Goal: Task Accomplishment & Management: Use online tool/utility

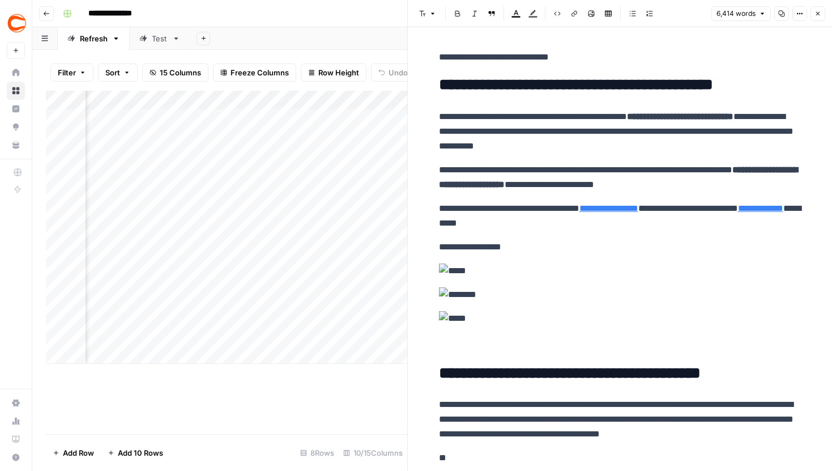
scroll to position [1326, 0]
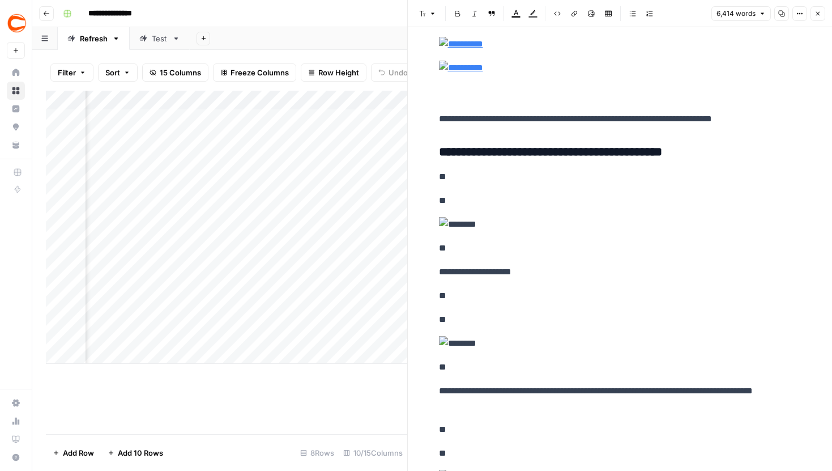
click at [815, 7] on button "Close" at bounding box center [817, 13] width 15 height 15
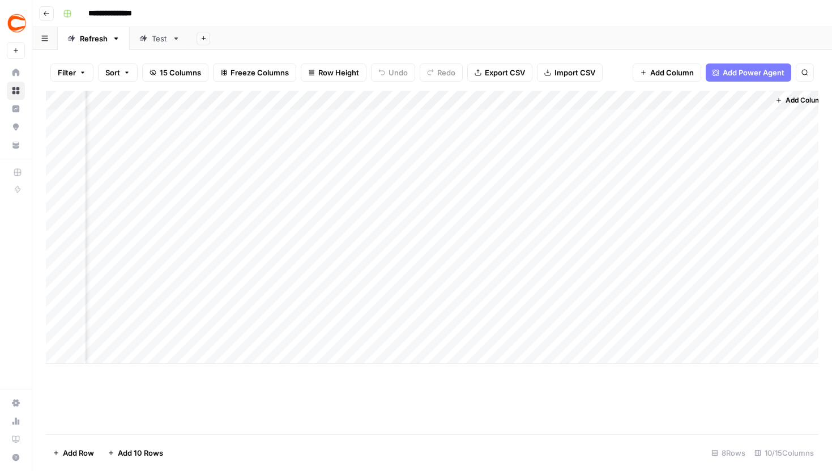
click at [152, 35] on div "Test" at bounding box center [160, 38] width 16 height 11
click at [645, 232] on div "Add Column" at bounding box center [432, 183] width 772 height 185
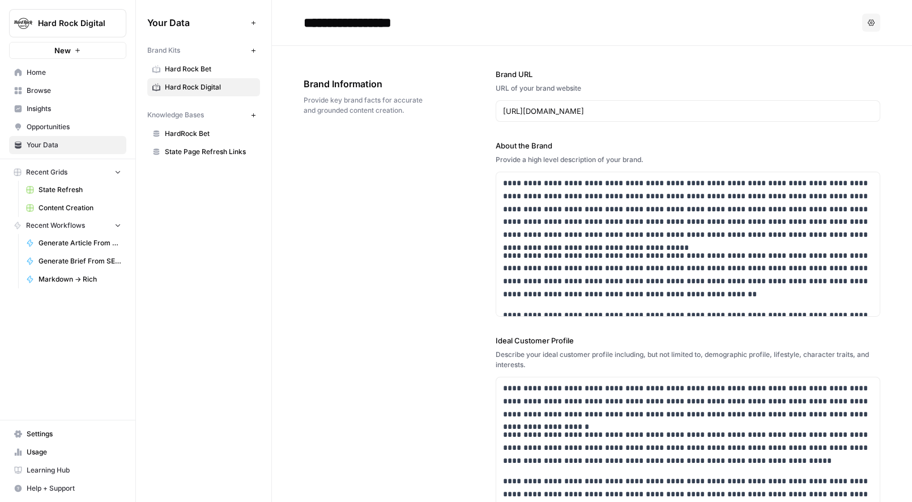
scroll to position [1105, 0]
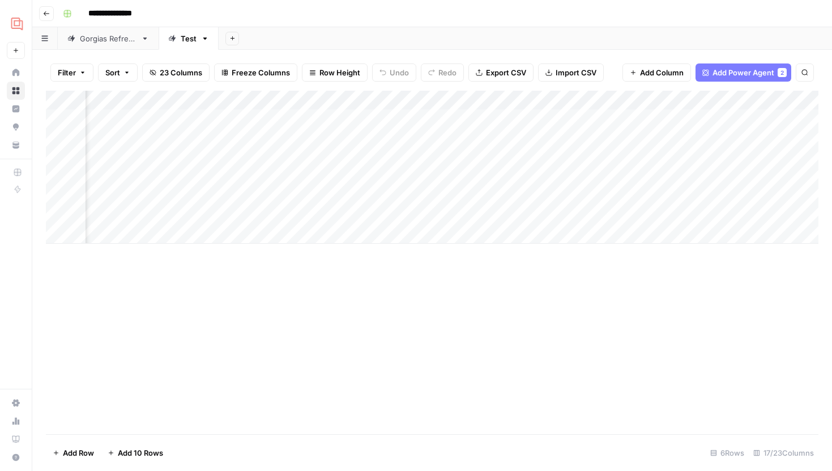
scroll to position [0, 1097]
click at [263, 174] on div "Add Column" at bounding box center [432, 167] width 772 height 153
click at [263, 172] on div "Add Column" at bounding box center [432, 167] width 772 height 153
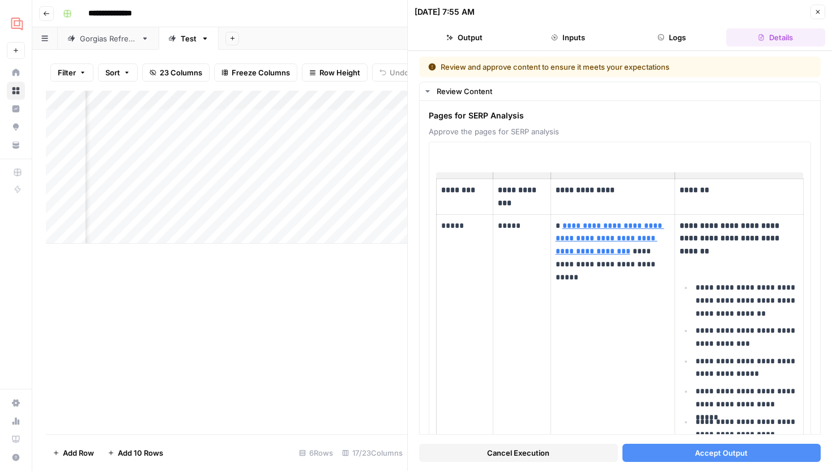
click at [652, 462] on div "Cancel Execution Accept Output" at bounding box center [619, 449] width 401 height 31
click at [657, 456] on button "Accept Output" at bounding box center [721, 452] width 199 height 18
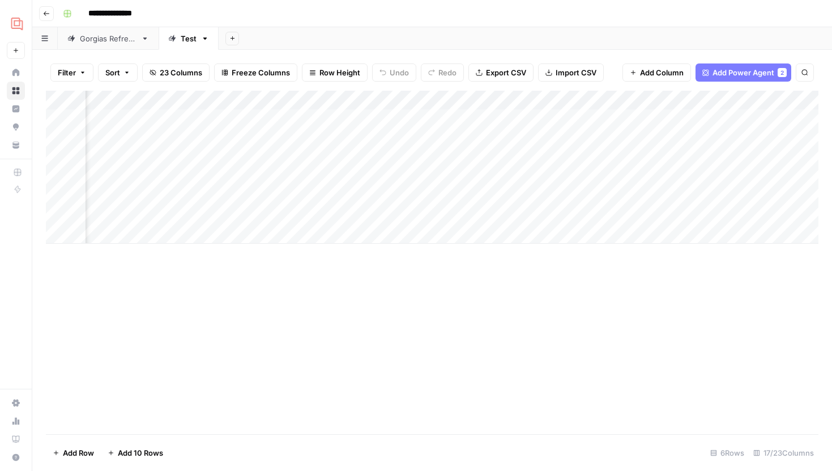
click at [260, 177] on div "Add Column" at bounding box center [432, 167] width 772 height 153
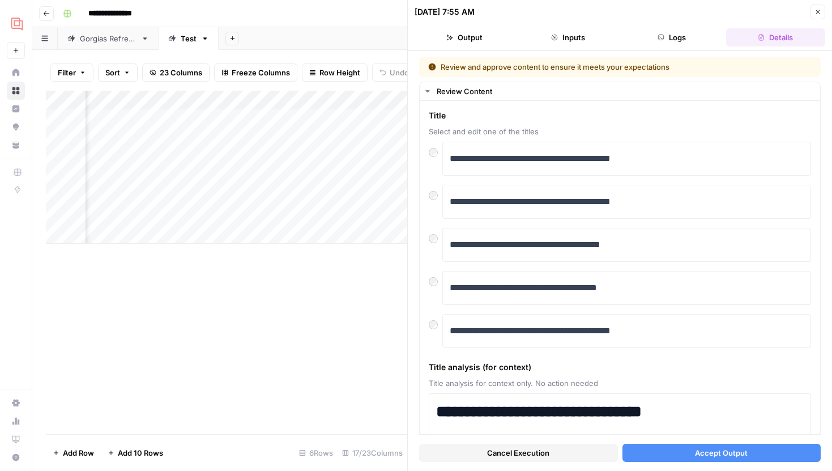
click at [517, 452] on span "Cancel Execution" at bounding box center [518, 452] width 62 height 11
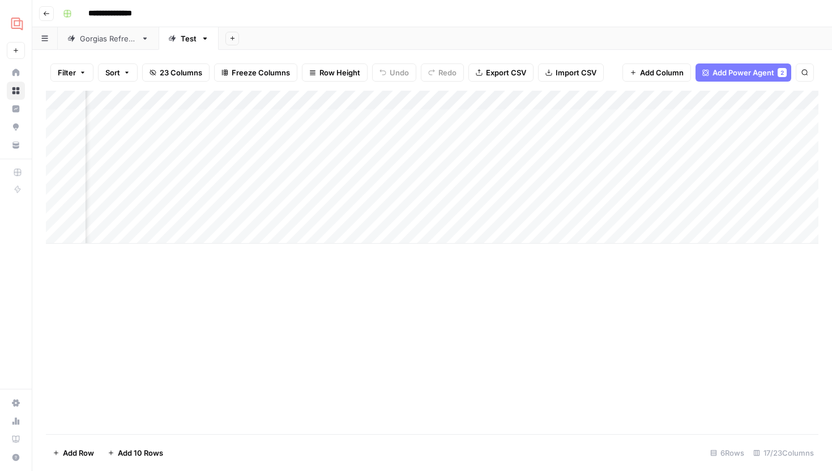
click at [249, 99] on div "Add Column" at bounding box center [432, 167] width 772 height 153
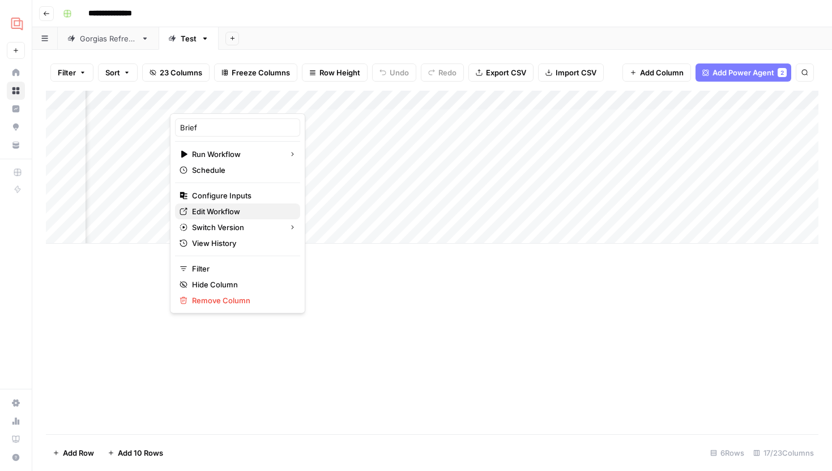
click at [212, 210] on span "Edit Workflow" at bounding box center [241, 211] width 99 height 11
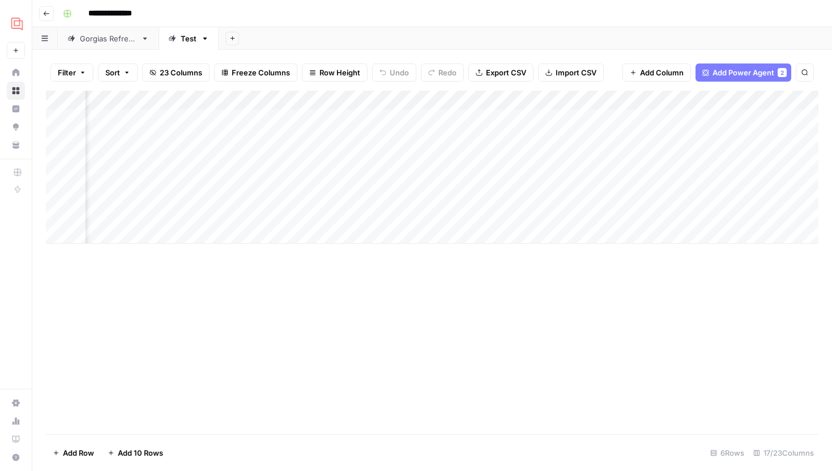
click at [245, 178] on div "Add Column" at bounding box center [432, 167] width 772 height 153
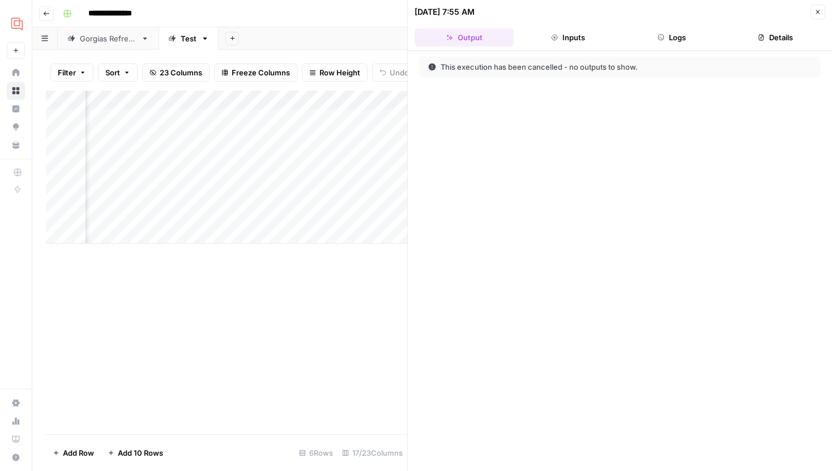
click at [687, 39] on button "Logs" at bounding box center [671, 37] width 99 height 18
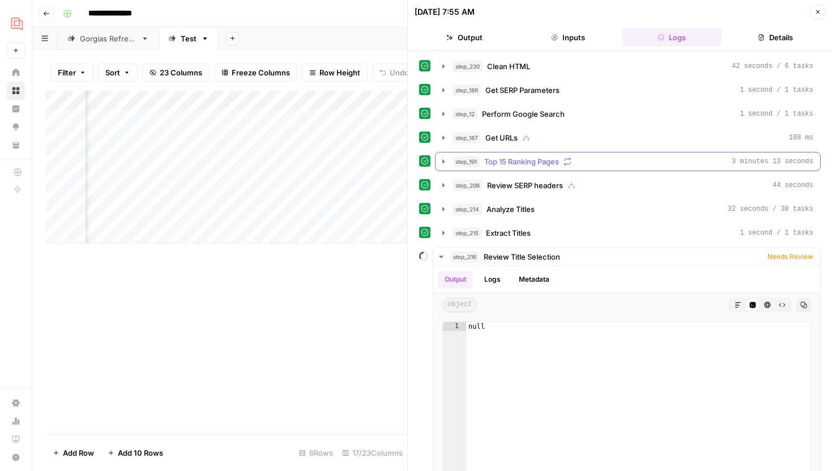
click at [441, 162] on icon "button" at bounding box center [443, 161] width 9 height 9
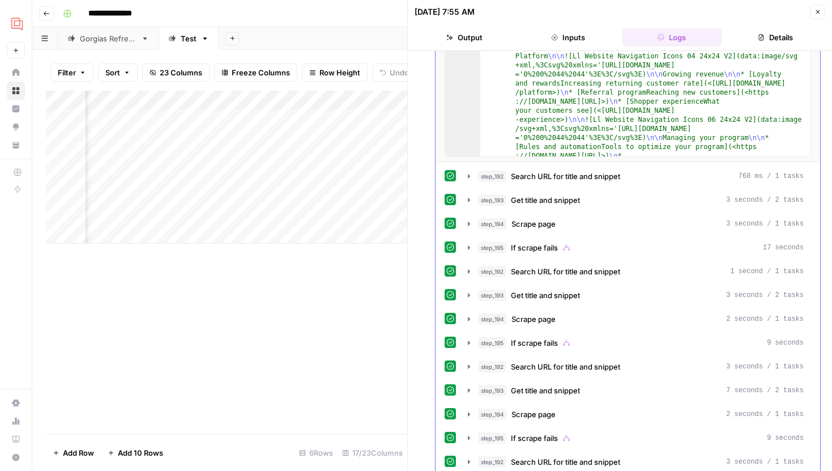
scroll to position [294, 0]
click at [469, 254] on button "step_195 If scrape fails 17 seconds" at bounding box center [635, 246] width 349 height 18
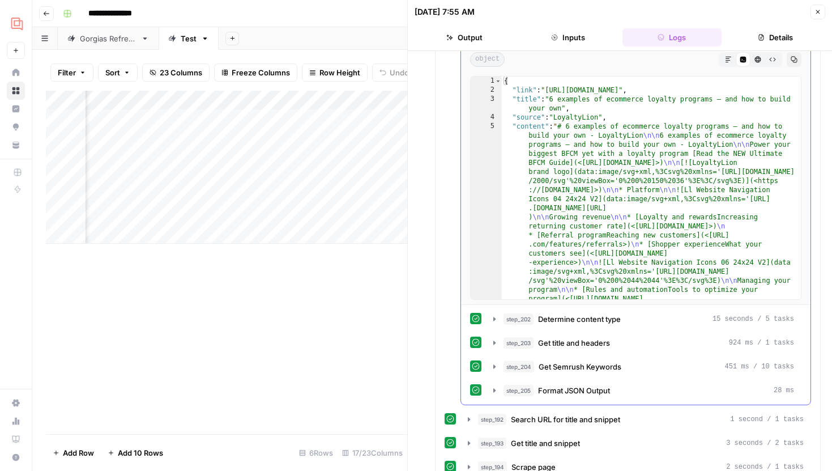
scroll to position [558, 0]
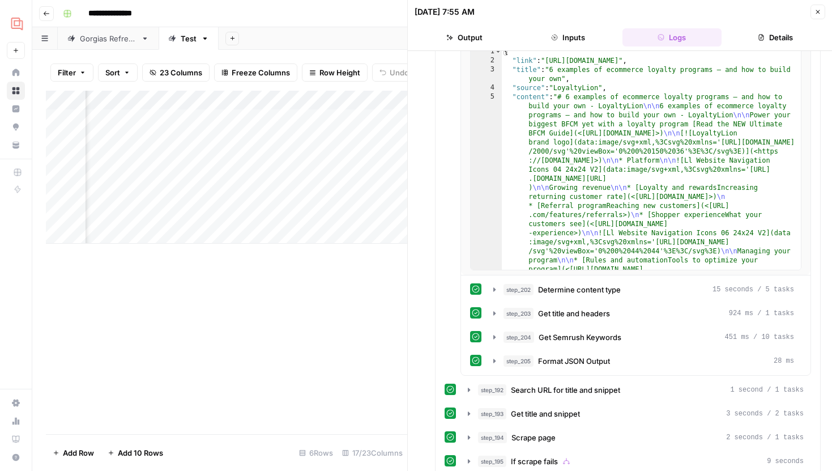
click at [822, 10] on button "Close" at bounding box center [817, 12] width 15 height 15
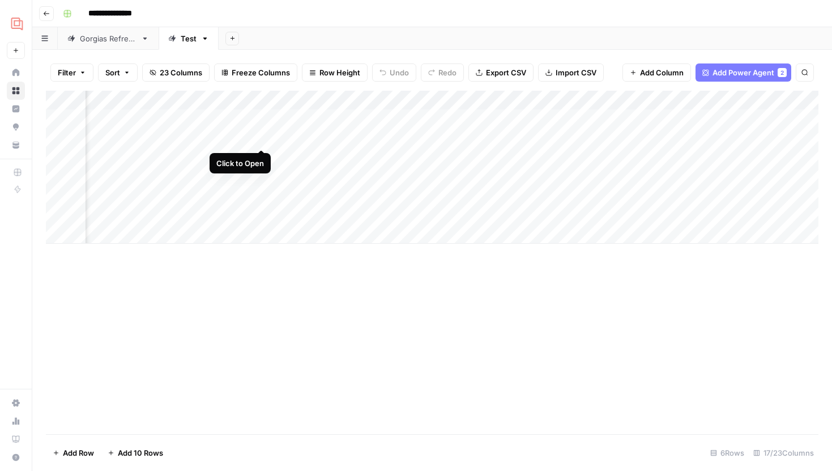
click at [259, 137] on div "Add Column" at bounding box center [432, 167] width 772 height 153
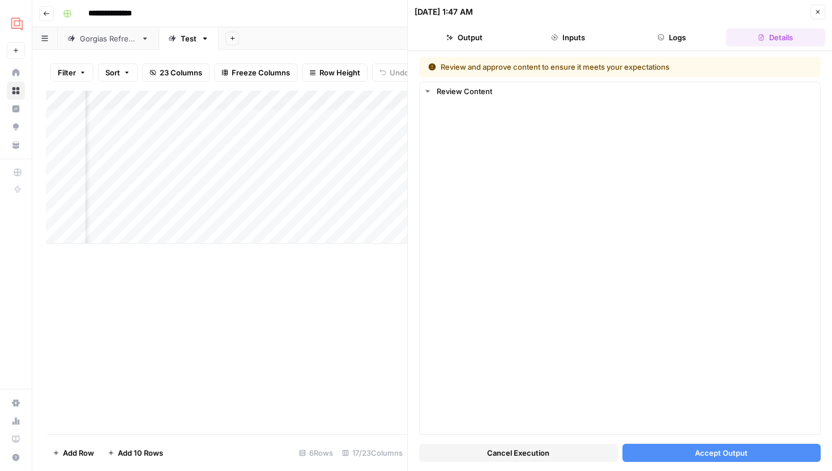
click at [562, 459] on button "Cancel Execution" at bounding box center [518, 452] width 199 height 18
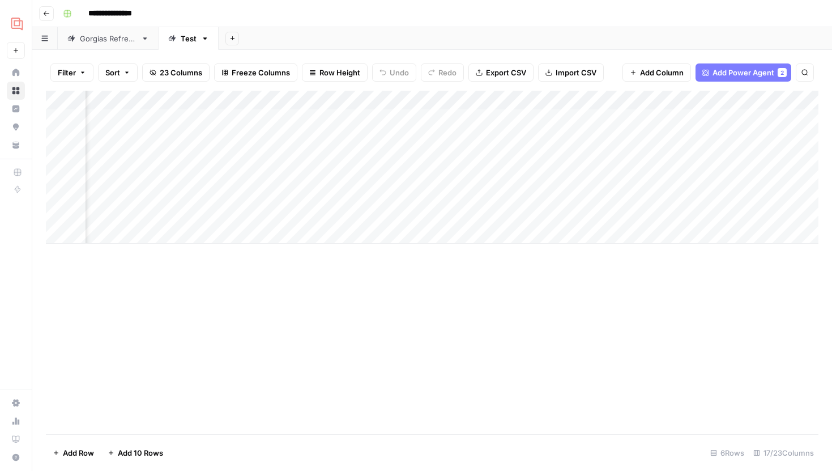
click at [260, 157] on div "Add Column" at bounding box center [432, 167] width 772 height 153
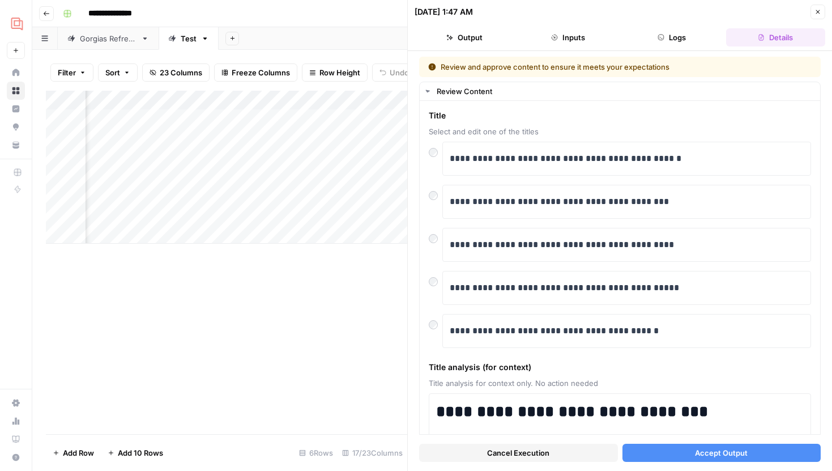
click at [527, 456] on span "Cancel Execution" at bounding box center [518, 452] width 62 height 11
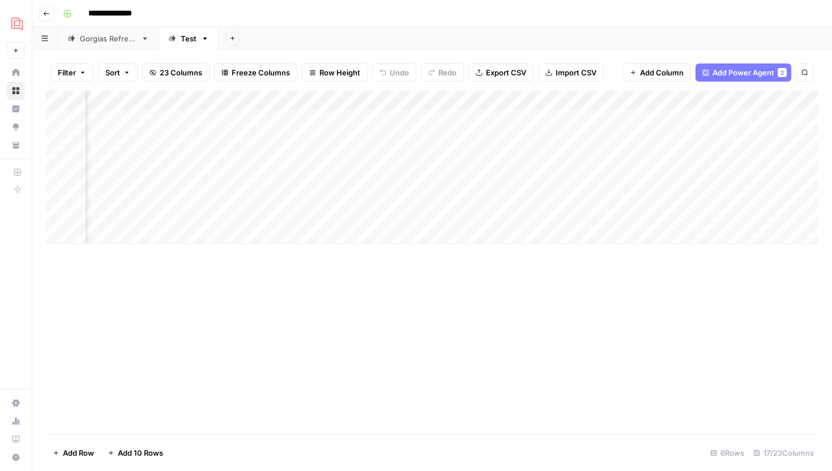
click at [262, 138] on div "Add Column" at bounding box center [432, 167] width 772 height 153
click at [262, 157] on div "Add Column" at bounding box center [432, 167] width 772 height 153
click at [262, 174] on div "Add Column" at bounding box center [432, 167] width 772 height 153
click at [260, 132] on div "Add Column" at bounding box center [432, 167] width 772 height 153
click at [262, 159] on div "Add Column" at bounding box center [432, 167] width 772 height 153
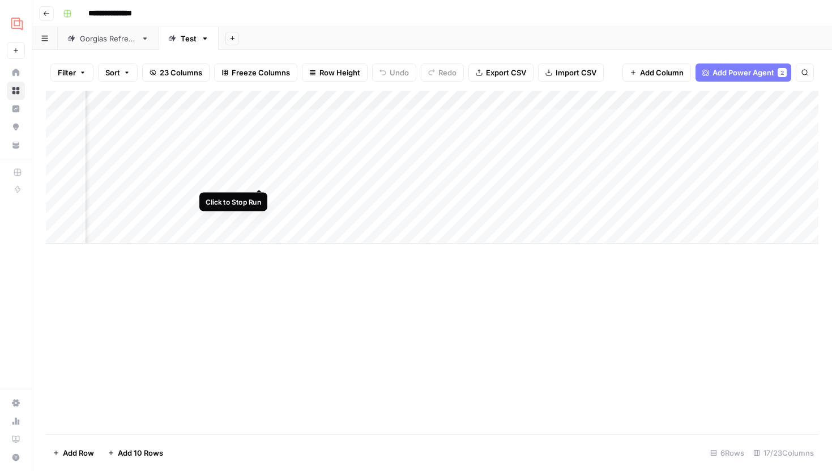
click at [262, 174] on div "Add Column" at bounding box center [432, 167] width 772 height 153
click at [262, 138] on div "Add Column" at bounding box center [432, 167] width 772 height 153
click at [262, 153] on div "Add Column" at bounding box center [432, 167] width 772 height 153
click at [262, 178] on div "Add Column" at bounding box center [432, 167] width 772 height 153
click at [260, 177] on div "Add Column" at bounding box center [432, 167] width 772 height 153
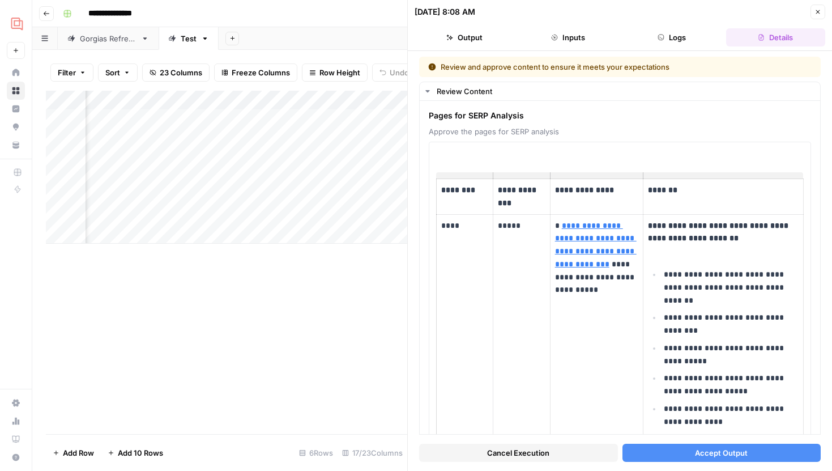
click at [678, 448] on button "Accept Output" at bounding box center [721, 452] width 199 height 18
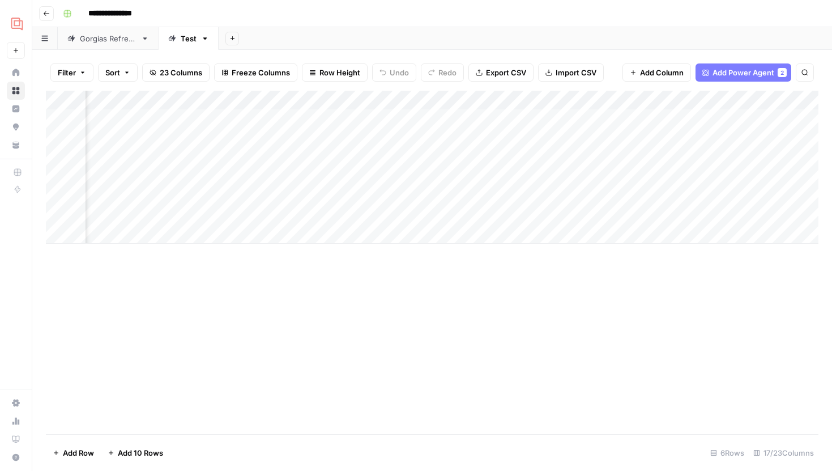
click at [263, 156] on div "Add Column" at bounding box center [432, 167] width 772 height 153
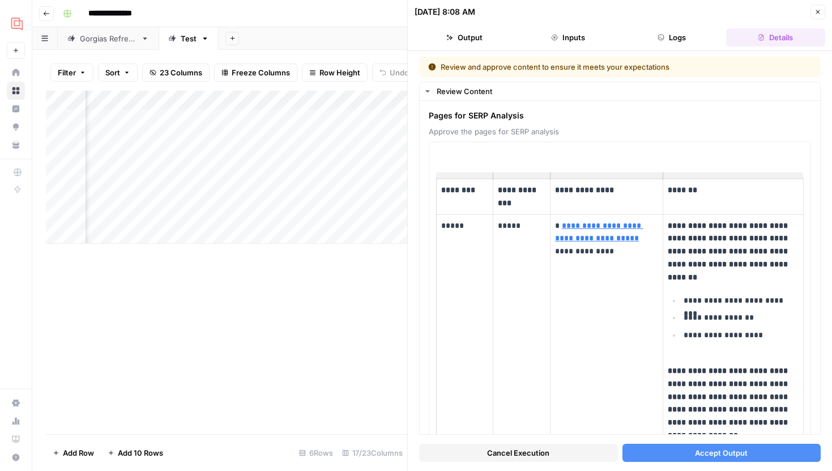
click at [649, 461] on button "Accept Output" at bounding box center [721, 452] width 199 height 18
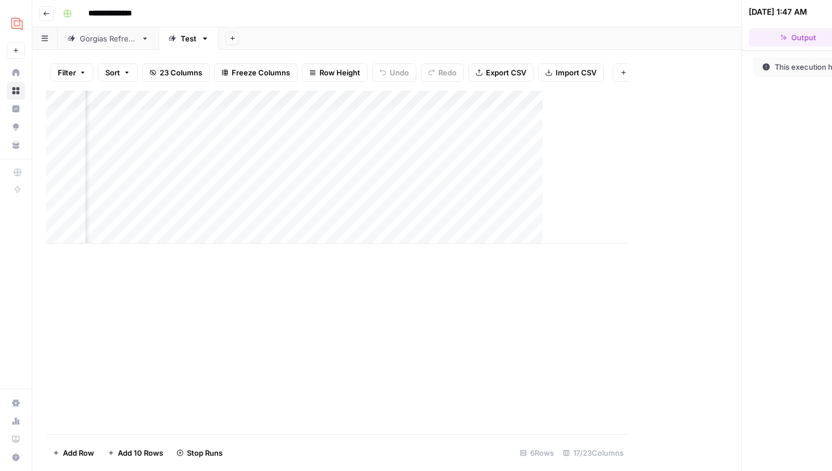
click at [262, 137] on div "Add Column" at bounding box center [337, 167] width 582 height 153
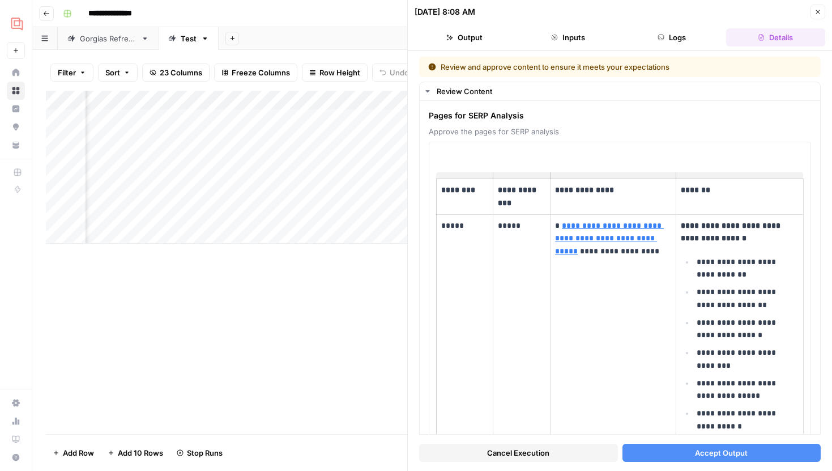
click at [728, 454] on span "Accept Output" at bounding box center [721, 452] width 53 height 11
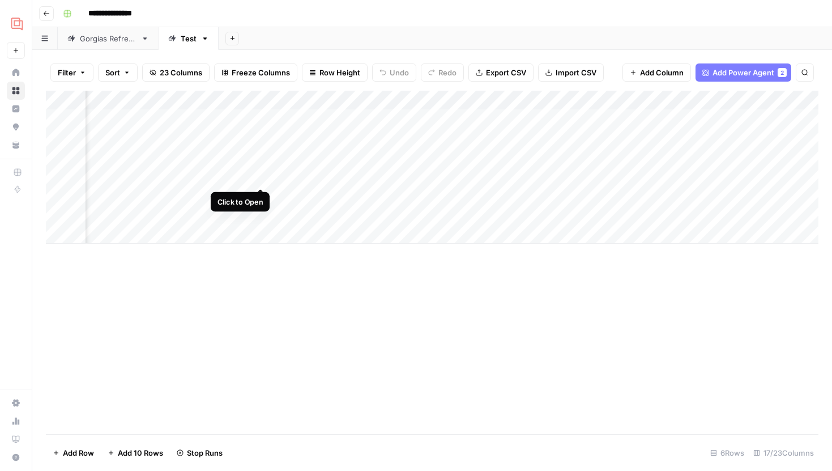
click at [262, 172] on div "Add Column" at bounding box center [432, 167] width 772 height 153
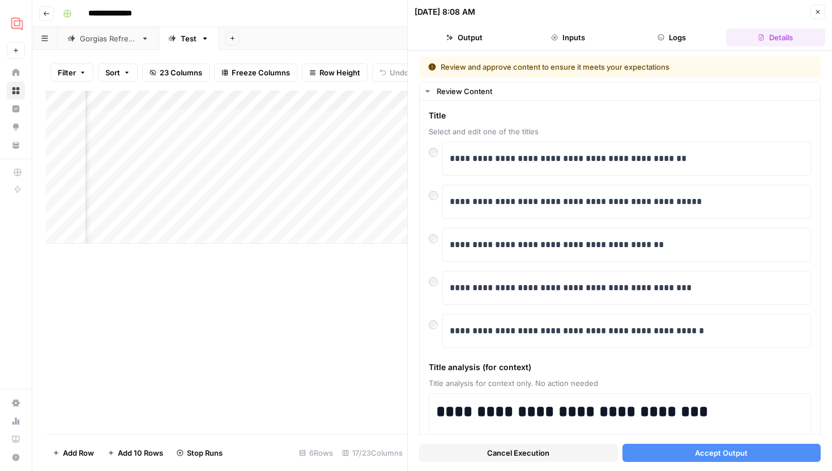
click at [715, 455] on span "Accept Output" at bounding box center [721, 452] width 53 height 11
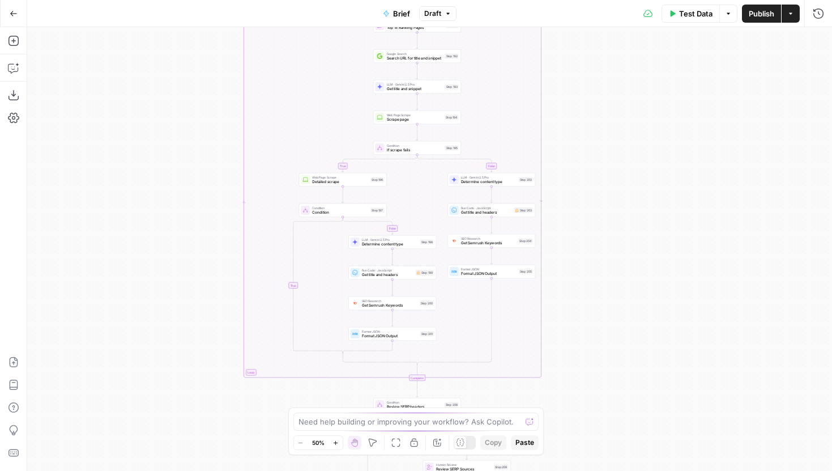
drag, startPoint x: 653, startPoint y: 128, endPoint x: 626, endPoint y: 313, distance: 186.6
click at [629, 310] on div "true false true false true false true false Workflow Input Settings Inputs LLM …" at bounding box center [429, 248] width 805 height 443
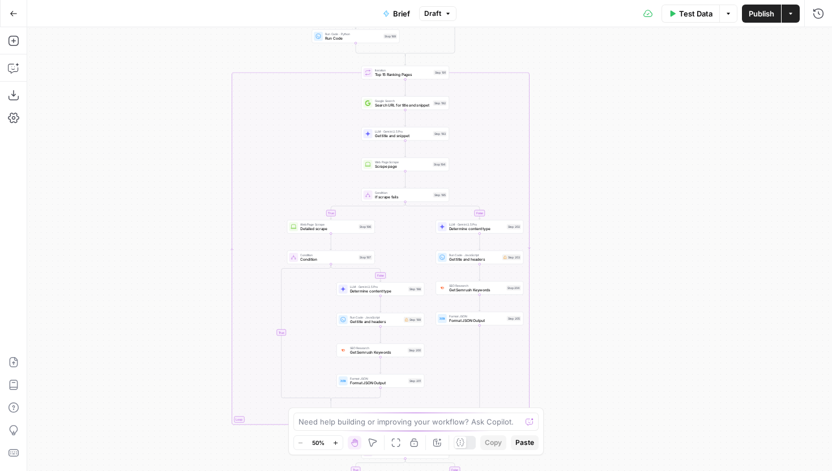
drag, startPoint x: 623, startPoint y: 121, endPoint x: 617, endPoint y: 370, distance: 249.2
click at [617, 367] on div "true false true false true false true false Workflow Input Settings Inputs LLM …" at bounding box center [429, 248] width 805 height 443
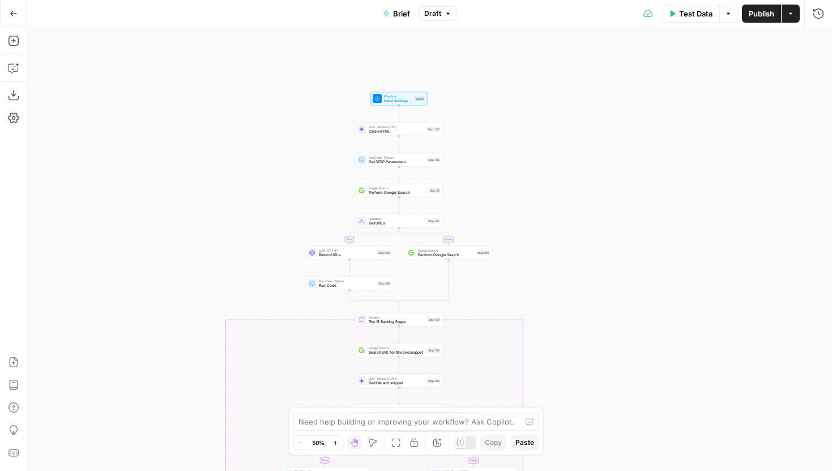
drag, startPoint x: 607, startPoint y: 341, endPoint x: 558, endPoint y: 66, distance: 279.6
click at [558, 66] on div "true false true false true false true false Workflow Input Settings Inputs LLM …" at bounding box center [429, 248] width 805 height 443
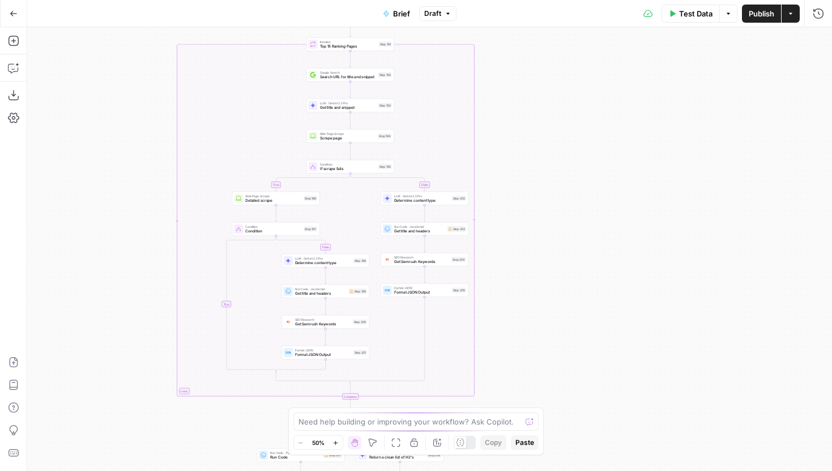
drag, startPoint x: 554, startPoint y: 163, endPoint x: 554, endPoint y: 99, distance: 64.0
click at [554, 100] on div "true false true false true false true false Workflow Input Settings Inputs LLM …" at bounding box center [429, 248] width 805 height 443
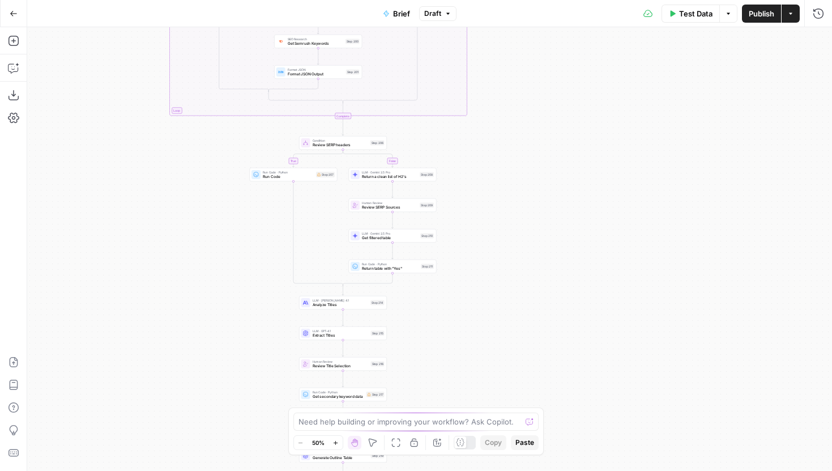
drag, startPoint x: 547, startPoint y: 247, endPoint x: 537, endPoint y: 125, distance: 122.7
click at [537, 125] on div "true false true false true false true false Workflow Input Settings Inputs LLM …" at bounding box center [429, 248] width 805 height 443
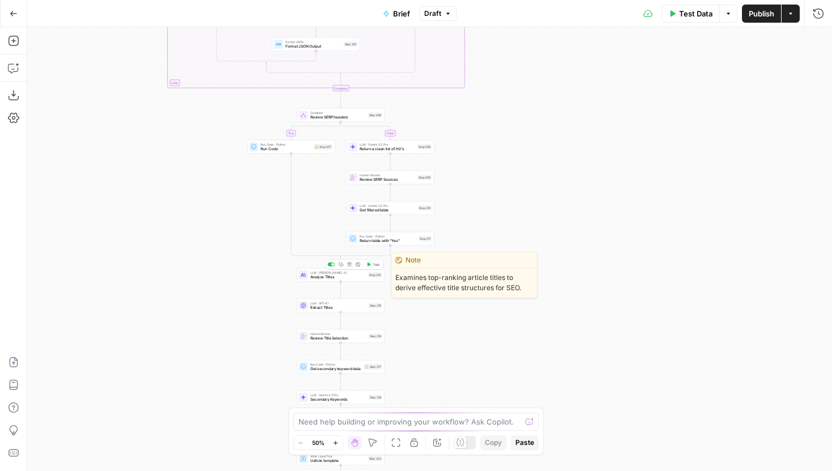
click at [313, 277] on span "Analyze Titles" at bounding box center [338, 277] width 56 height 6
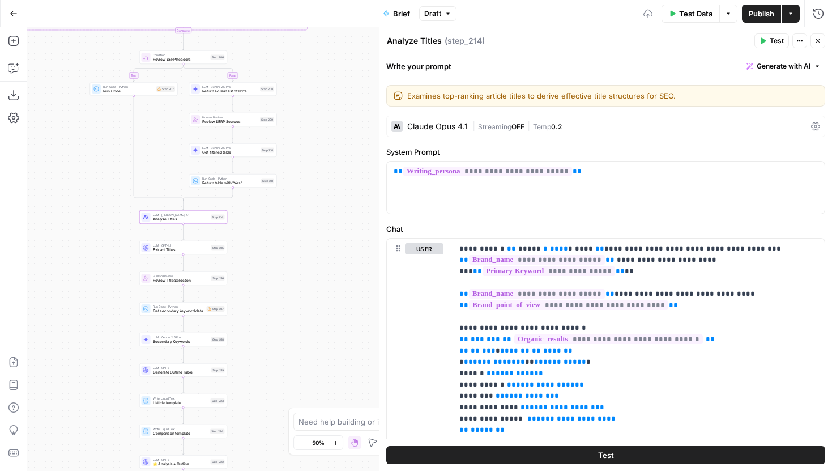
drag, startPoint x: 231, startPoint y: 318, endPoint x: 68, endPoint y: 257, distance: 174.2
click at [69, 257] on div "true false false true false true false true Workflow Input Settings Inputs LLM …" at bounding box center [429, 248] width 805 height 443
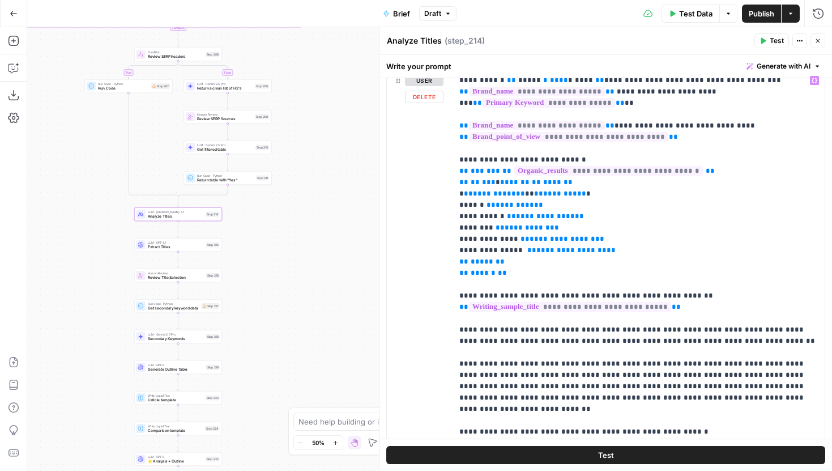
scroll to position [167, 0]
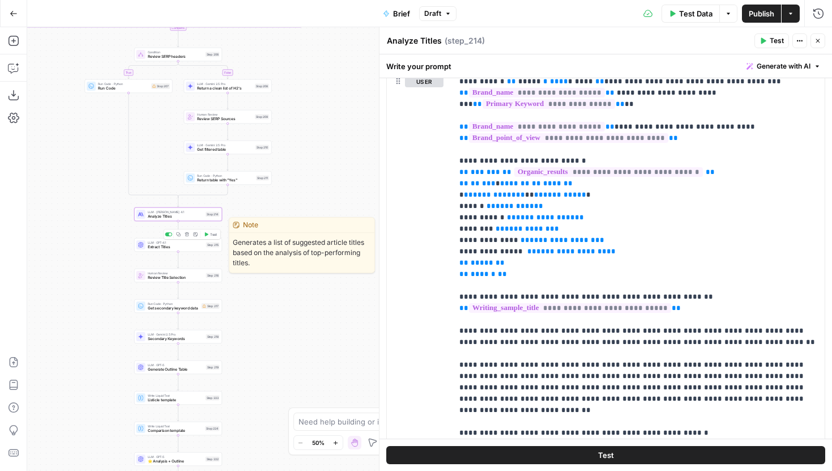
click at [176, 250] on div "LLM · GPT-4.1 Extract Titles Step 215 Copy step Delete step Edit Note Test" at bounding box center [178, 245] width 88 height 14
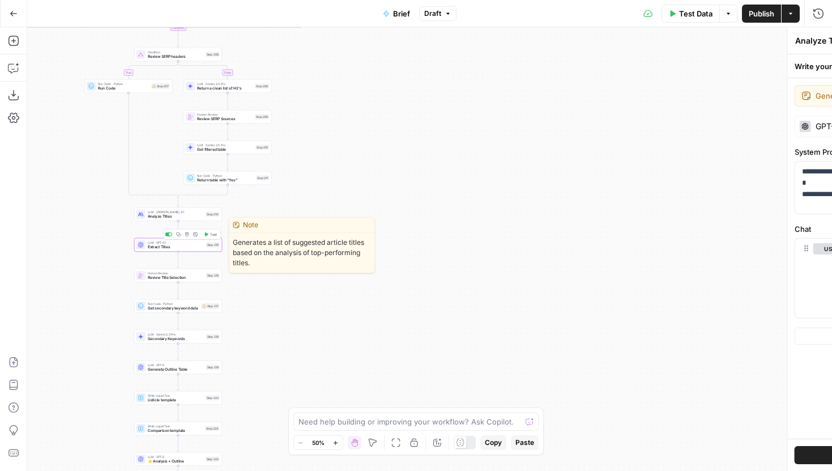
type textarea "Extract Titles"
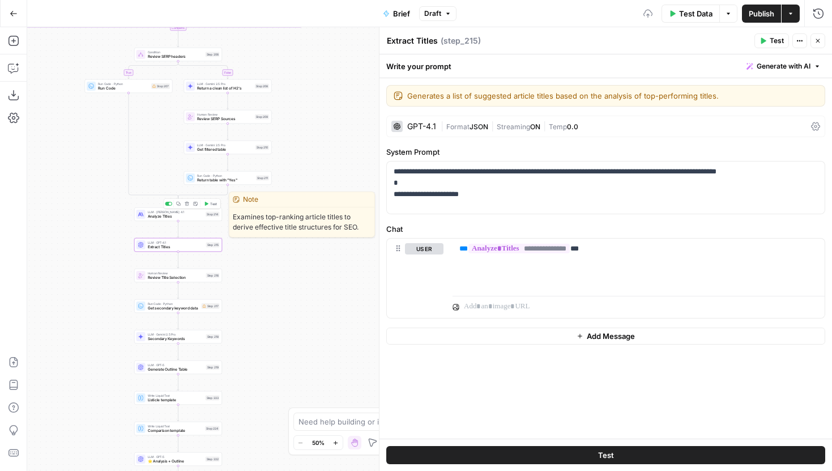
click at [174, 210] on span "LLM · Claude Opus 4.1" at bounding box center [176, 212] width 56 height 5
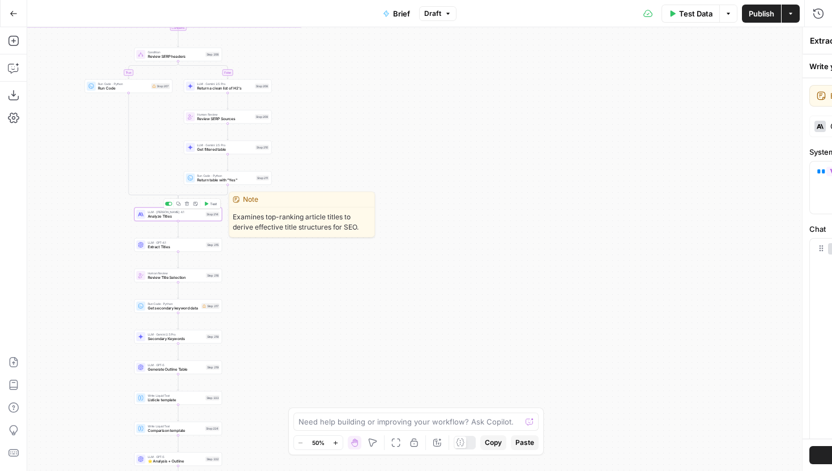
type textarea "Analyze Titles"
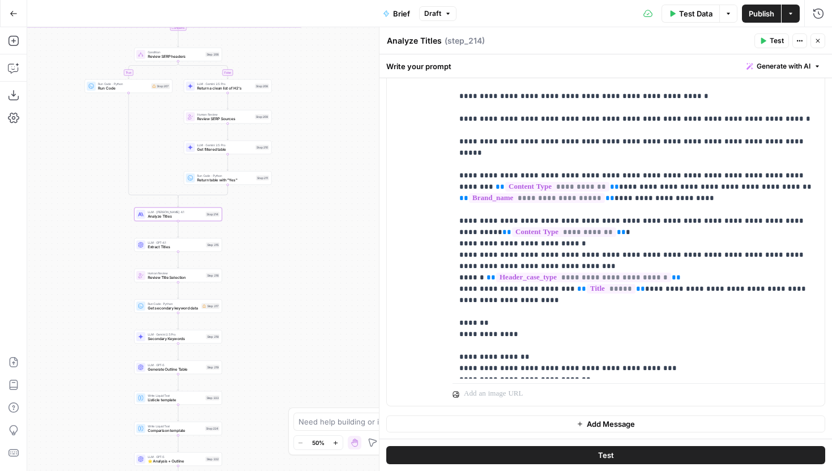
scroll to position [112, 0]
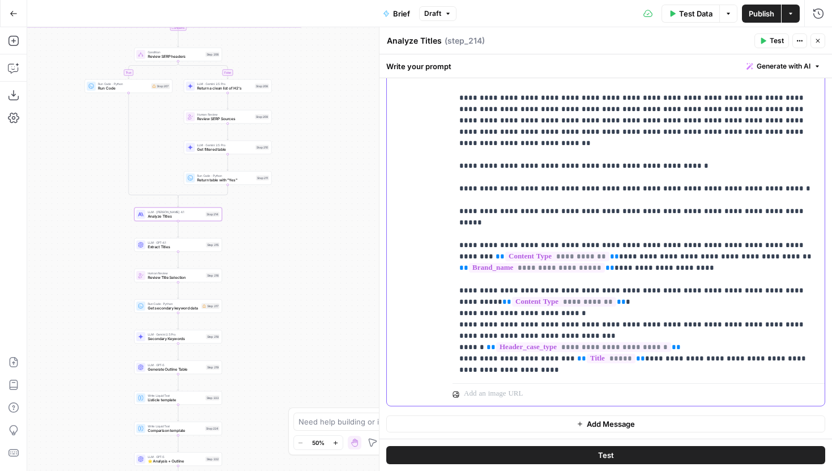
click at [819, 336] on div "**********" at bounding box center [638, 148] width 372 height 462
click at [758, 20] on button "Publish" at bounding box center [761, 14] width 39 height 18
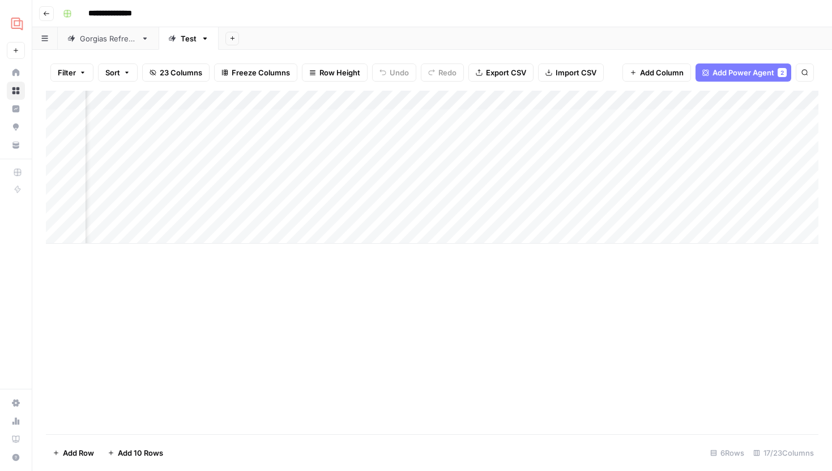
scroll to position [0, 1097]
